Goal: Information Seeking & Learning: Learn about a topic

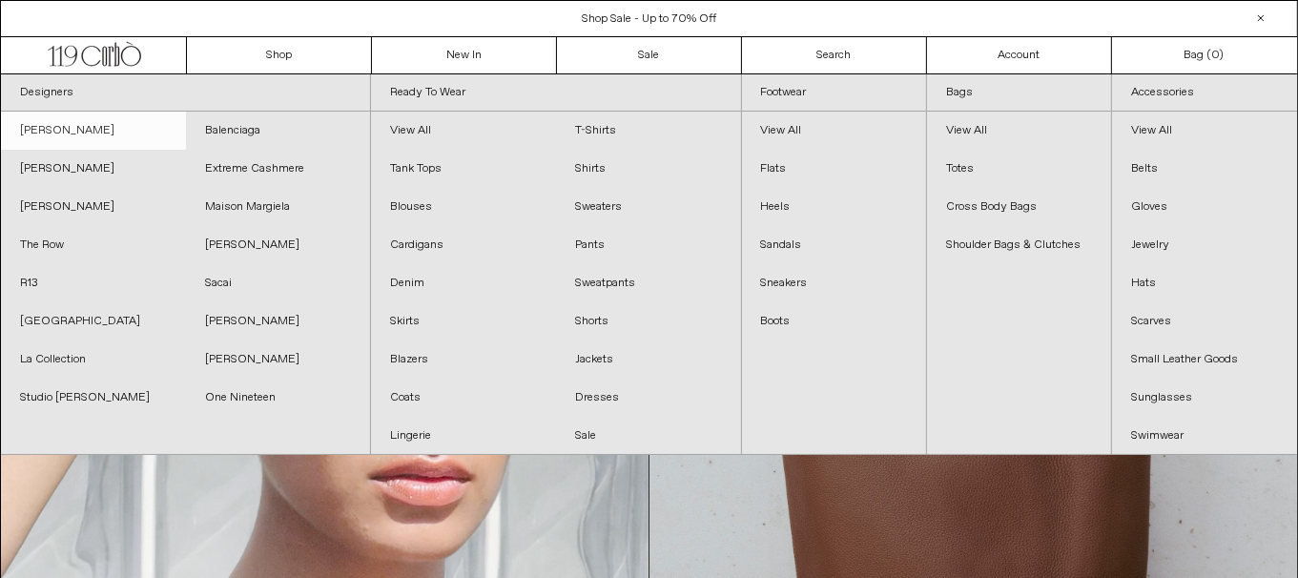
click at [94, 128] on link "[PERSON_NAME]" at bounding box center [93, 131] width 185 height 38
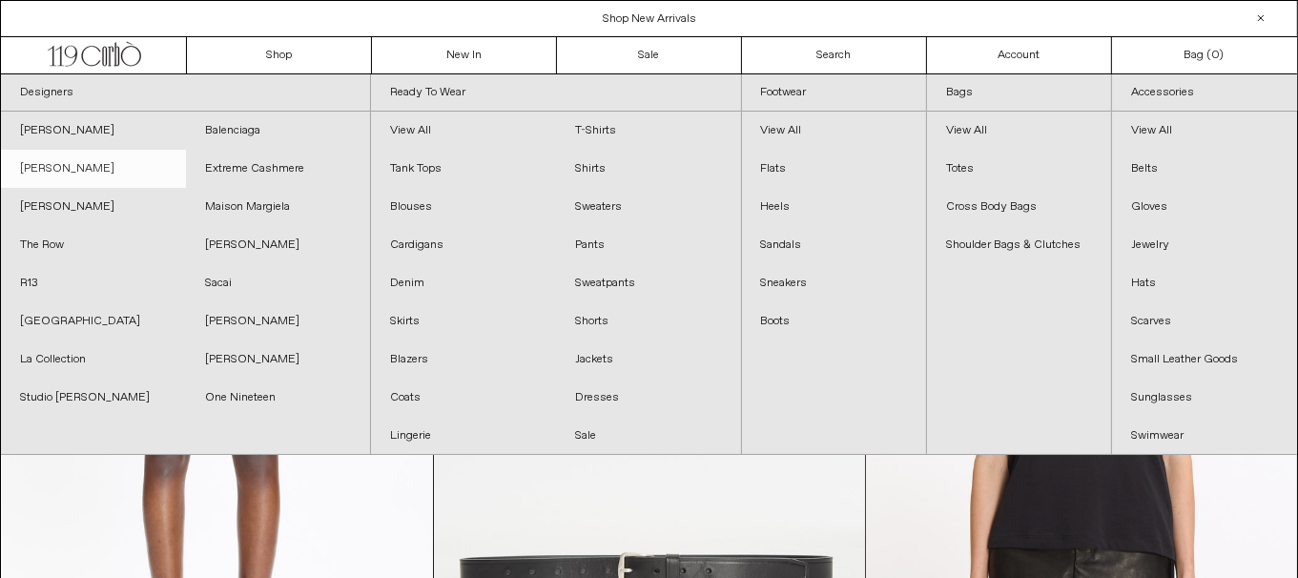
click at [92, 167] on link "[PERSON_NAME]" at bounding box center [93, 169] width 185 height 38
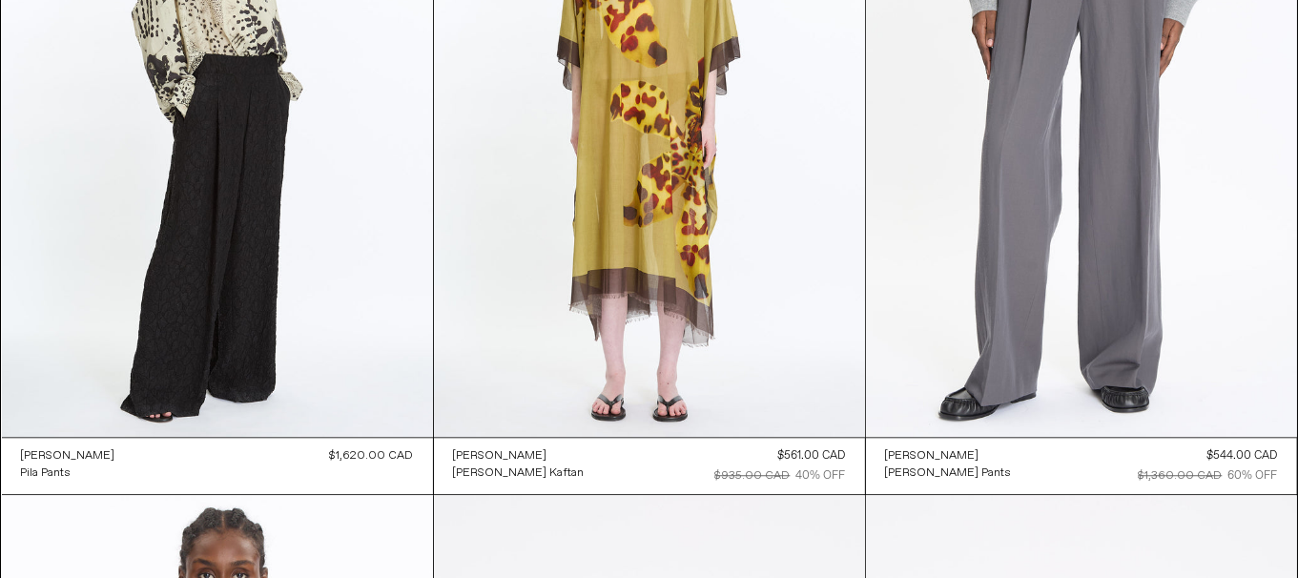
scroll to position [5055, 0]
